Goal: Task Accomplishment & Management: Manage account settings

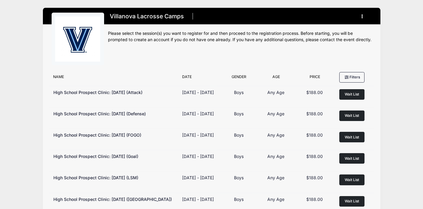
click at [381, 73] on div "Villanova Lacrosse Camps Register My Account Logout" at bounding box center [211, 175] width 405 height 351
click at [364, 15] on button "button" at bounding box center [363, 16] width 16 height 10
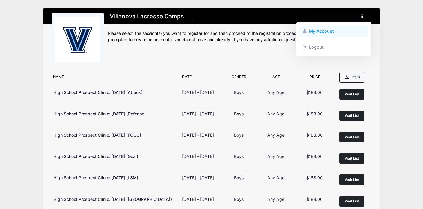
click at [334, 33] on link "My Account" at bounding box center [333, 30] width 69 height 11
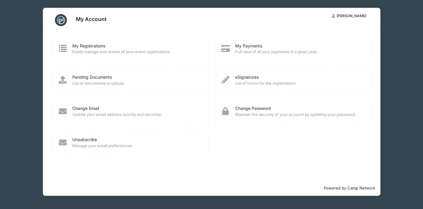
click at [176, 48] on div "My Registrations" at bounding box center [136, 46] width 128 height 6
click at [88, 47] on link "My Registrations" at bounding box center [88, 46] width 33 height 6
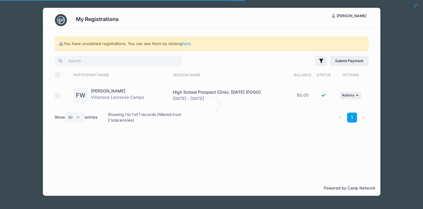
select select "50"
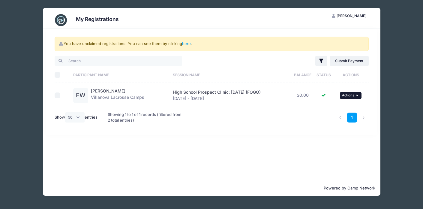
click at [358, 96] on icon "button" at bounding box center [358, 95] width 4 height 3
click at [249, 114] on div "1" at bounding box center [278, 117] width 186 height 19
click at [97, 103] on td "FW Finn Willson Villanova Lacrosse Camps" at bounding box center [120, 95] width 100 height 25
click at [100, 90] on link "[PERSON_NAME]" at bounding box center [108, 90] width 34 height 5
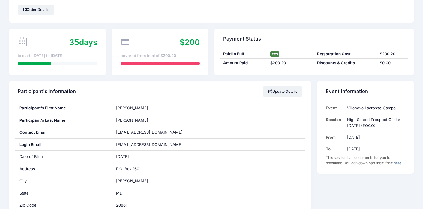
scroll to position [36, 0]
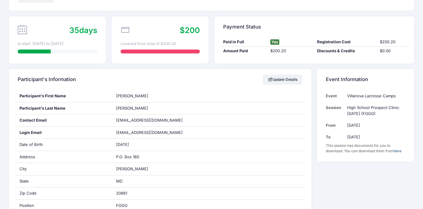
click at [22, 30] on icon at bounding box center [22, 29] width 9 height 9
click at [73, 47] on div "35 days to start. Oct 19th to Oct 19th" at bounding box center [57, 39] width 97 height 47
click at [64, 47] on div "35 days to start. Oct 19th to Oct 19th" at bounding box center [57, 39] width 97 height 47
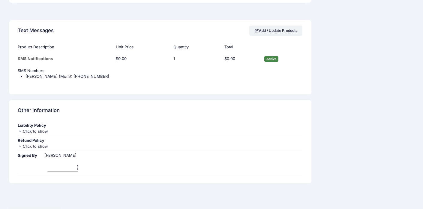
scroll to position [521, 0]
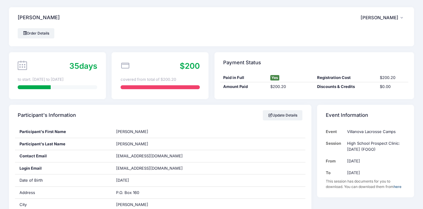
scroll to position [0, 0]
click at [20, 36] on link "Order Details" at bounding box center [36, 33] width 37 height 10
click at [271, 116] on link "Update Details" at bounding box center [283, 115] width 40 height 10
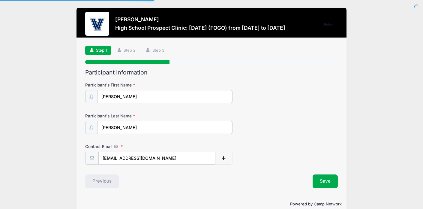
select select "MD"
click at [323, 182] on button "Save" at bounding box center [324, 181] width 25 height 14
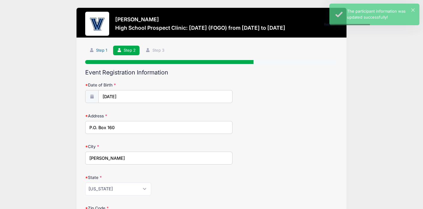
click at [94, 51] on link "Step 1" at bounding box center [98, 51] width 26 height 10
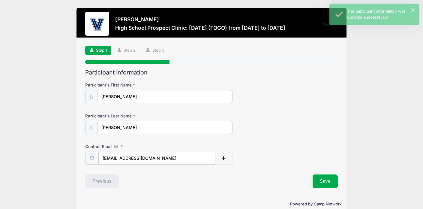
click at [184, 28] on h3 "High School Prospect Clinic: October 19 (FOGO) from 10/19 to 10/19/2025" at bounding box center [200, 28] width 170 height 6
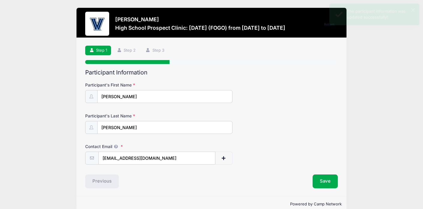
click at [229, 34] on div "Finn Willson High School Prospect Clinic: October 19 (FOGO) from 10/19 to 10/19…" at bounding box center [211, 25] width 252 height 26
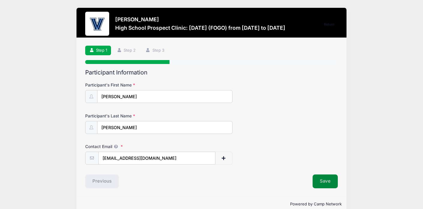
click at [323, 184] on button "Save" at bounding box center [324, 181] width 25 height 14
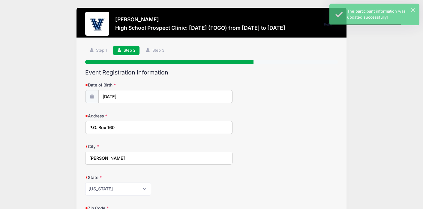
click at [323, 184] on div "State Alabama Alaska American Samoa Arizona Arkansas Armed Forces Africa Armed …" at bounding box center [211, 184] width 252 height 21
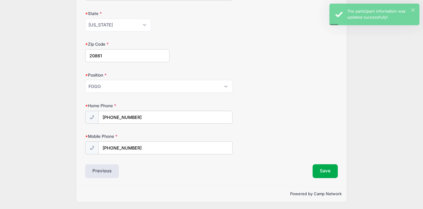
scroll to position [164, 0]
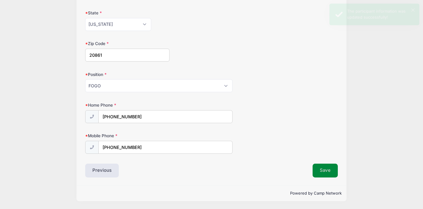
click at [331, 173] on button "Save" at bounding box center [324, 170] width 25 height 14
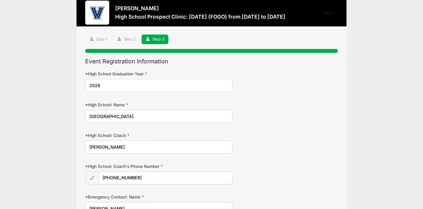
scroll to position [0, 0]
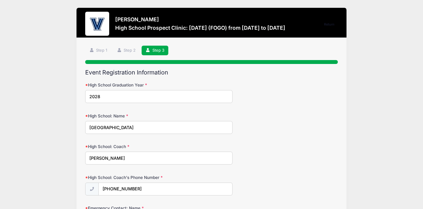
click at [331, 174] on div "High School: Coach's Phone Number (202) 409-8735" at bounding box center [211, 184] width 252 height 21
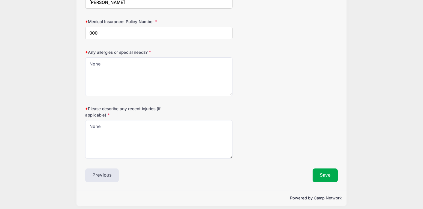
scroll to position [408, 0]
click at [331, 177] on button "Save" at bounding box center [324, 175] width 25 height 14
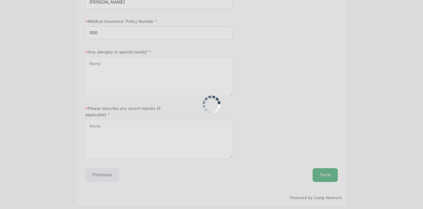
scroll to position [0, 0]
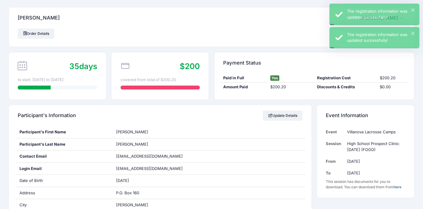
click at [126, 70] on icon at bounding box center [125, 65] width 9 height 9
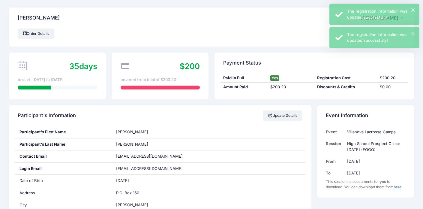
click at [132, 79] on div "covered from total of $200.20" at bounding box center [160, 80] width 79 height 6
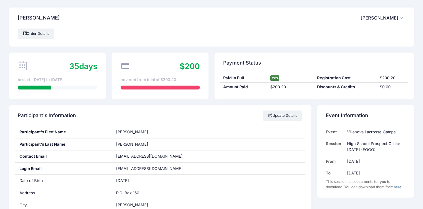
click at [192, 120] on div "Participant's Information Update Details" at bounding box center [160, 115] width 302 height 21
click at [40, 36] on link "Order Details" at bounding box center [36, 33] width 37 height 10
click at [38, 38] on link "Order Details" at bounding box center [36, 33] width 37 height 10
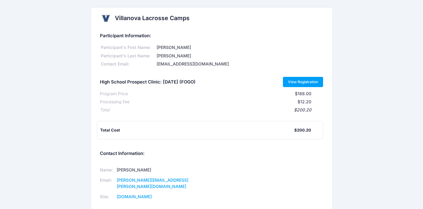
click at [308, 82] on link "View Registration" at bounding box center [303, 82] width 40 height 10
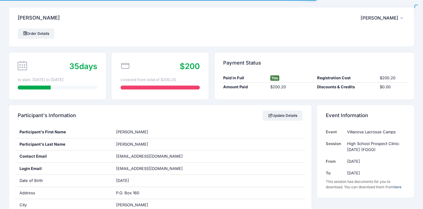
click at [396, 19] on span "[PERSON_NAME]" at bounding box center [379, 17] width 38 height 5
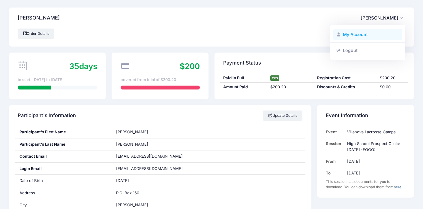
click at [357, 35] on link "My Account" at bounding box center [367, 34] width 69 height 11
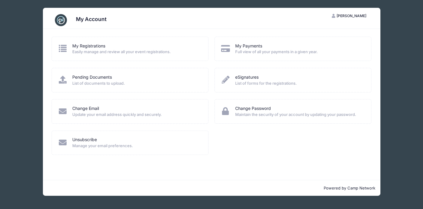
click at [125, 80] on div "Pending Documents" at bounding box center [136, 77] width 128 height 6
click at [106, 86] on span "List of documents to upload." at bounding box center [136, 83] width 128 height 6
click at [108, 79] on link "Pending Documents" at bounding box center [92, 77] width 40 height 6
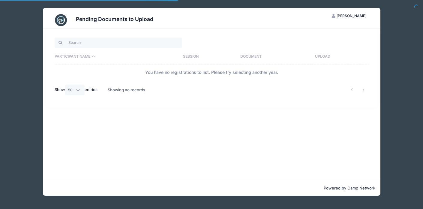
select select "50"
click at [22, 94] on div "Pending Documents to Upload FW Finn Willson My Account Logout Participant Name …" at bounding box center [211, 101] width 405 height 203
click at [356, 17] on span "[PERSON_NAME]" at bounding box center [351, 15] width 30 height 4
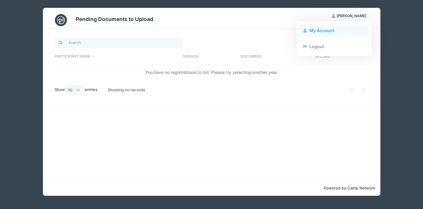
click at [329, 31] on link "My Account" at bounding box center [334, 30] width 69 height 11
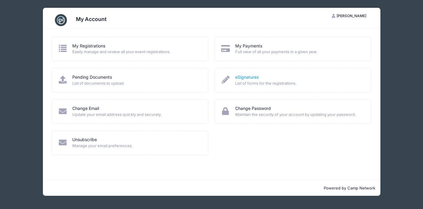
click at [244, 77] on link "eSignatures" at bounding box center [246, 77] width 23 height 6
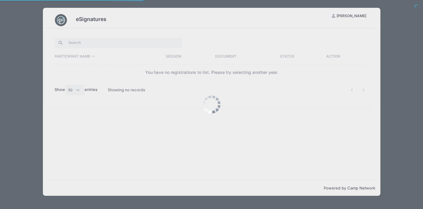
select select "50"
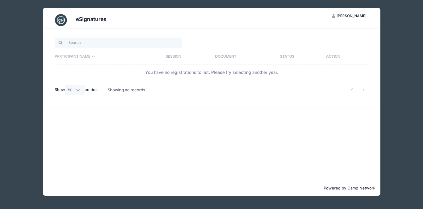
click at [359, 14] on span "[PERSON_NAME]" at bounding box center [351, 15] width 30 height 4
click at [304, 29] on icon at bounding box center [305, 31] width 5 height 4
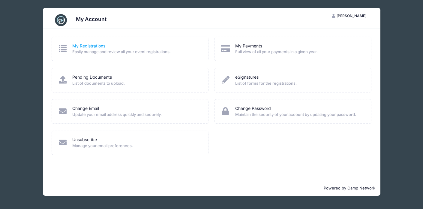
click at [90, 43] on link "My Registrations" at bounding box center [88, 46] width 33 height 6
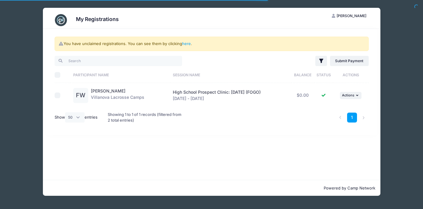
select select "50"
click at [353, 89] on td "... Actions View Registration View Attachments" at bounding box center [350, 95] width 35 height 25
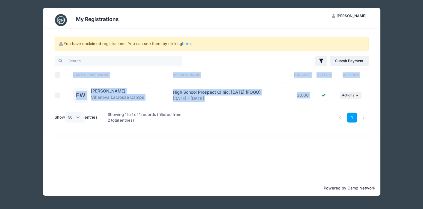
click at [353, 89] on td "... Actions View Registration View Attachments" at bounding box center [350, 95] width 35 height 25
click at [353, 98] on button "... Actions" at bounding box center [351, 95] width 22 height 7
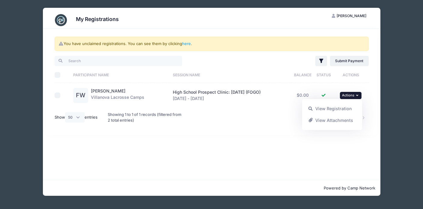
click at [246, 113] on div "1" at bounding box center [278, 117] width 186 height 19
click at [189, 44] on link "here" at bounding box center [186, 43] width 9 height 5
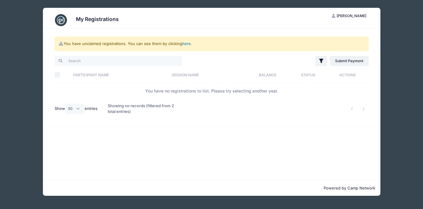
click at [189, 44] on link "here" at bounding box center [186, 43] width 9 height 5
click at [187, 43] on link "here" at bounding box center [186, 43] width 9 height 5
click at [318, 92] on td "You have no registrations to list. Please try selecting another year." at bounding box center [212, 91] width 314 height 16
click at [185, 41] on link "here" at bounding box center [186, 43] width 9 height 5
click at [188, 44] on link "here" at bounding box center [186, 43] width 9 height 5
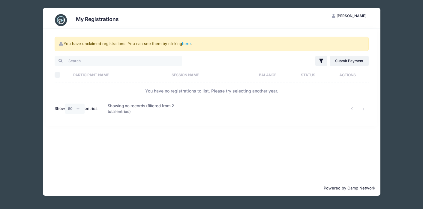
click at [138, 37] on div "You have unclaimed registrations. You can see them by clicking here ." at bounding box center [212, 44] width 314 height 14
click at [351, 13] on button "FW Finn Willson" at bounding box center [348, 16] width 45 height 10
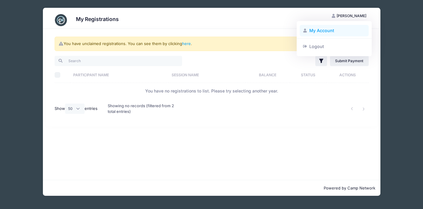
click at [339, 32] on link "My Account" at bounding box center [334, 30] width 69 height 11
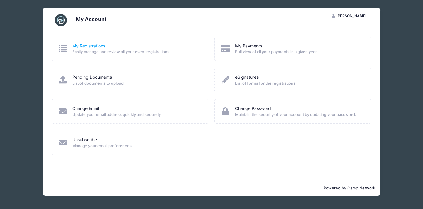
click at [95, 45] on link "My Registrations" at bounding box center [88, 46] width 33 height 6
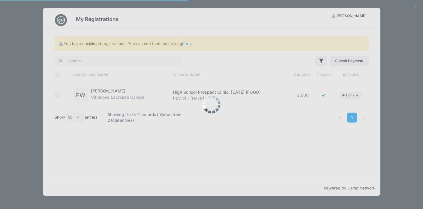
select select "50"
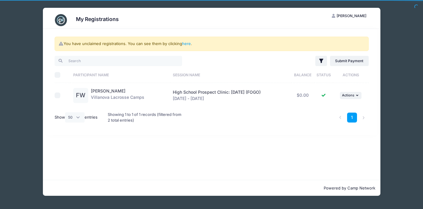
click at [57, 95] on input "checkbox" at bounding box center [58, 95] width 6 height 6
checkbox input "true"
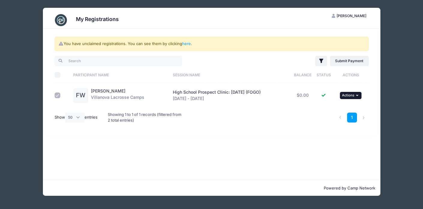
click at [356, 93] on button "... Actions" at bounding box center [351, 95] width 22 height 7
click at [300, 128] on div "You have unclaimed registrations. You can see them by clicking here . Filter Fi…" at bounding box center [212, 82] width 332 height 106
click at [272, 122] on div "1" at bounding box center [278, 117] width 186 height 19
click at [231, 97] on div "High School Prospect Clinic: [DATE] (FOGO) [DATE] - [DATE]" at bounding box center [230, 95] width 115 height 13
click at [215, 109] on div "1" at bounding box center [278, 117] width 186 height 19
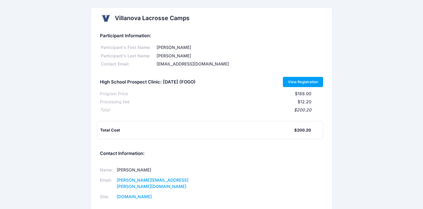
click at [311, 82] on link "View Registration" at bounding box center [303, 82] width 40 height 10
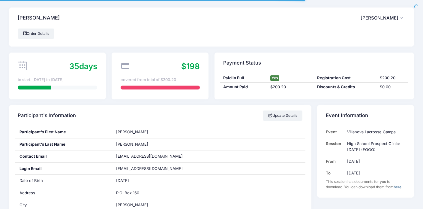
click at [190, 70] on span "$198" at bounding box center [190, 65] width 19 height 9
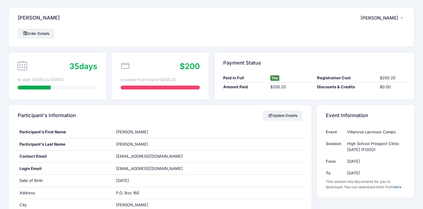
click at [128, 68] on icon at bounding box center [125, 65] width 9 height 9
click at [161, 86] on div at bounding box center [160, 87] width 79 height 4
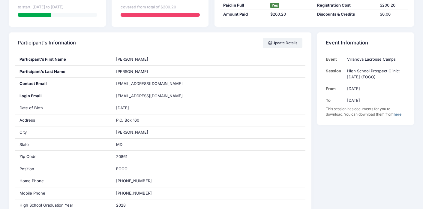
scroll to position [84, 0]
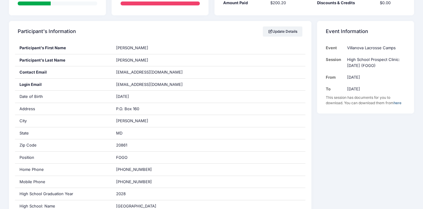
click at [401, 105] on link "here" at bounding box center [397, 102] width 8 height 4
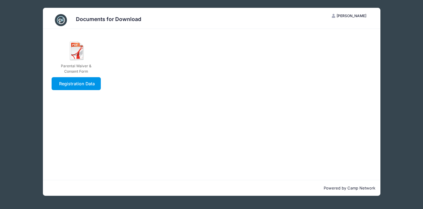
click at [65, 88] on link "Registration Data" at bounding box center [76, 83] width 49 height 13
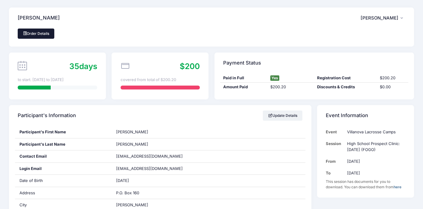
click at [28, 35] on link "Order Details" at bounding box center [36, 33] width 37 height 10
click at [44, 37] on link "Order Details" at bounding box center [36, 33] width 37 height 10
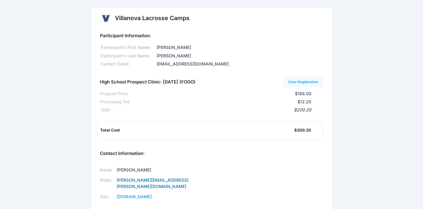
click at [150, 182] on link "[PERSON_NAME][EMAIL_ADDRESS][PERSON_NAME][DOMAIN_NAME]" at bounding box center [153, 182] width 72 height 11
